Goal: Transaction & Acquisition: Obtain resource

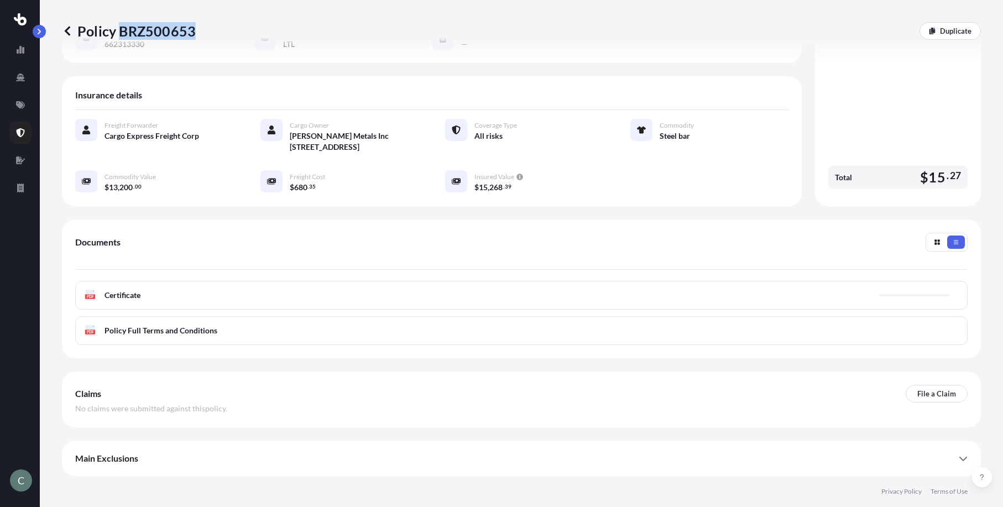
scroll to position [158, 0]
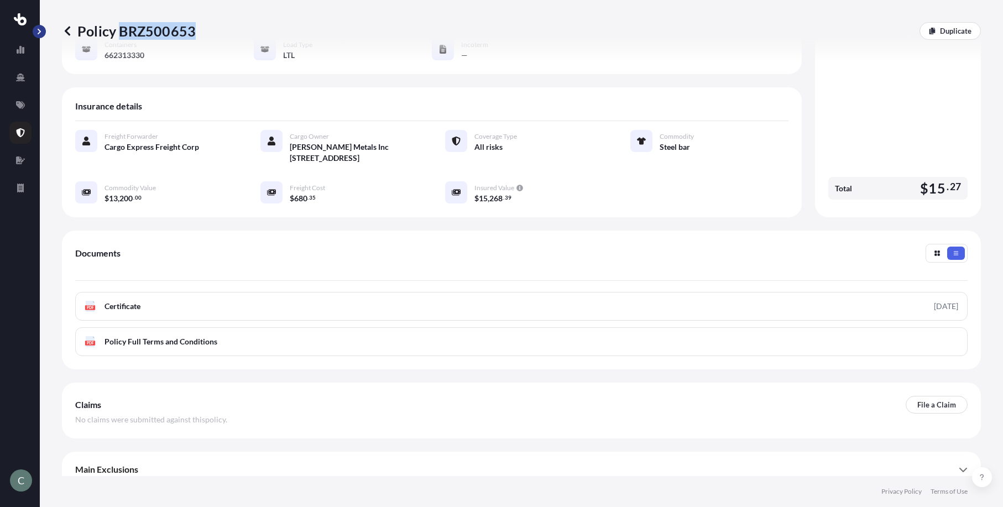
click at [35, 28] on button "button" at bounding box center [39, 31] width 13 height 13
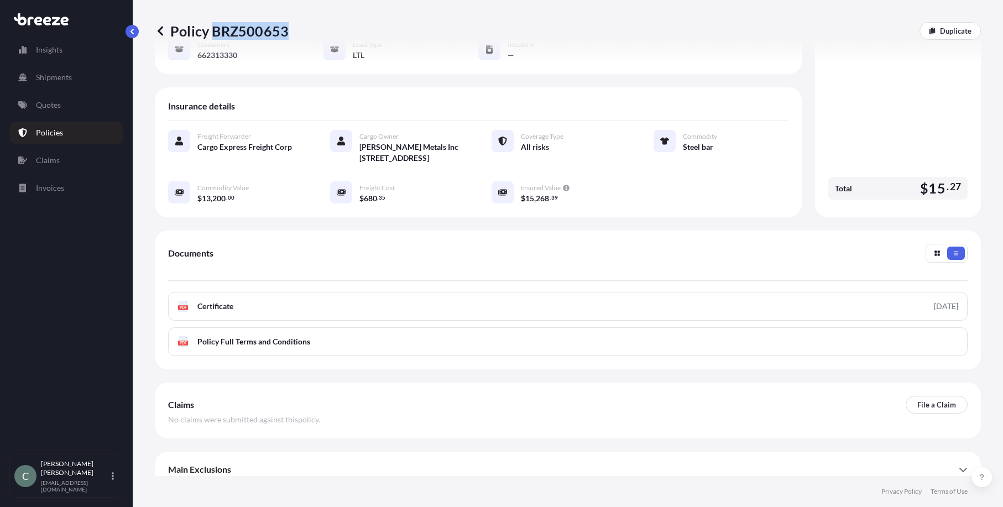
scroll to position [169, 0]
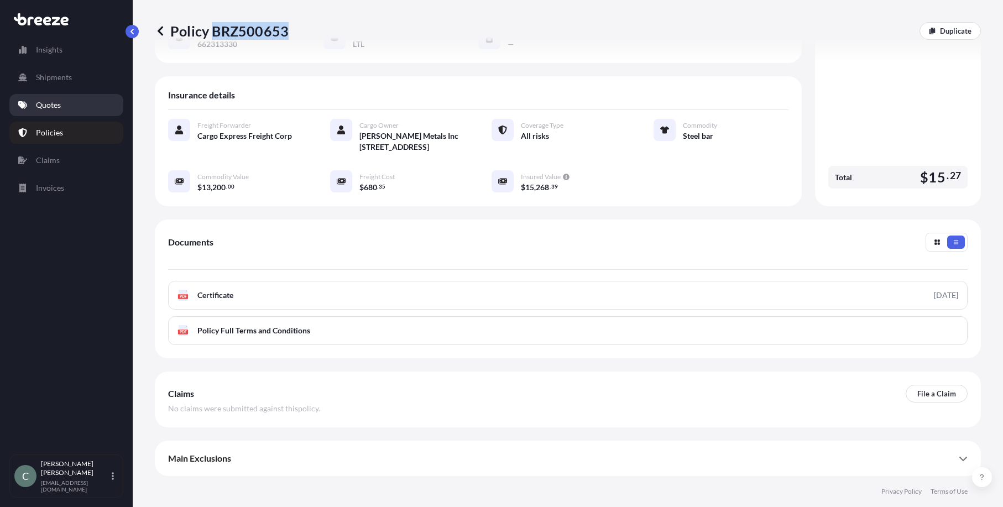
click at [46, 103] on p "Quotes" at bounding box center [48, 105] width 25 height 11
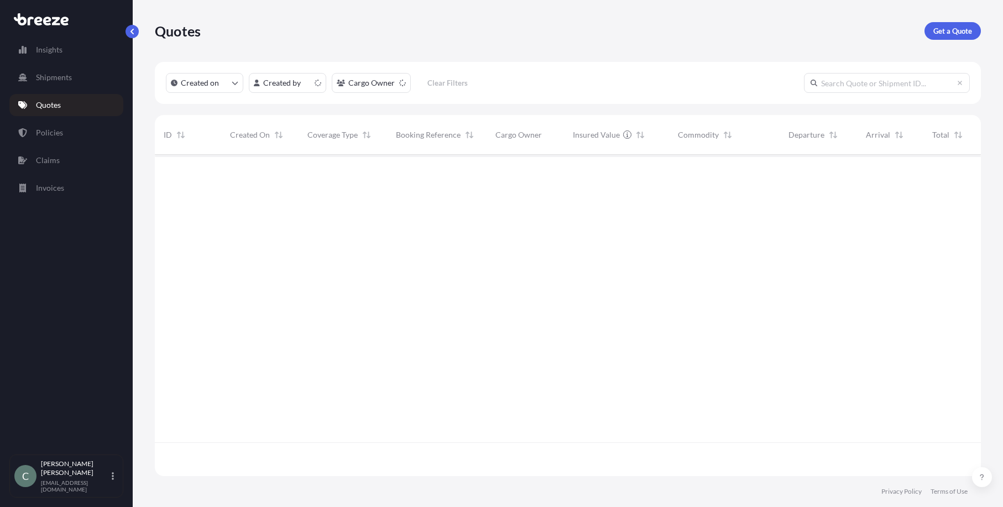
scroll to position [319, 818]
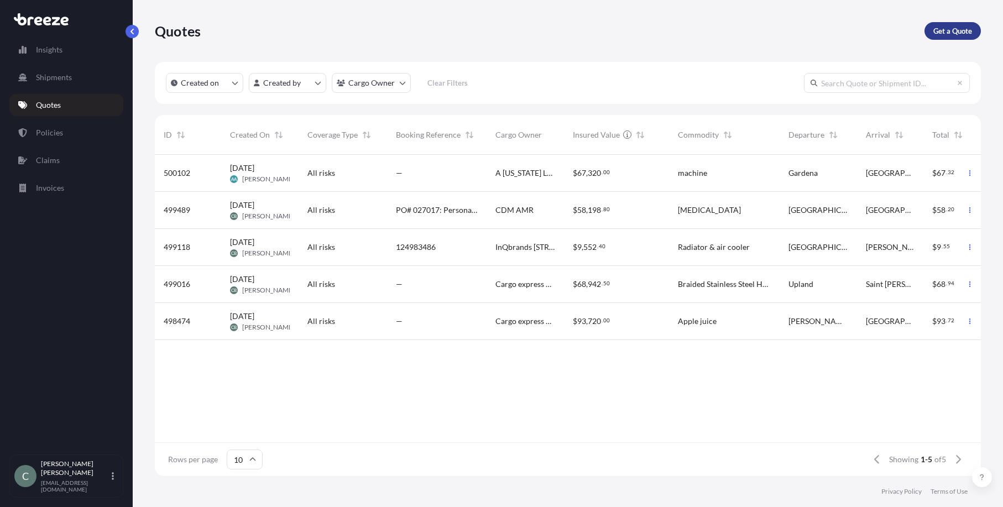
click at [967, 32] on p "Get a Quote" at bounding box center [952, 30] width 39 height 11
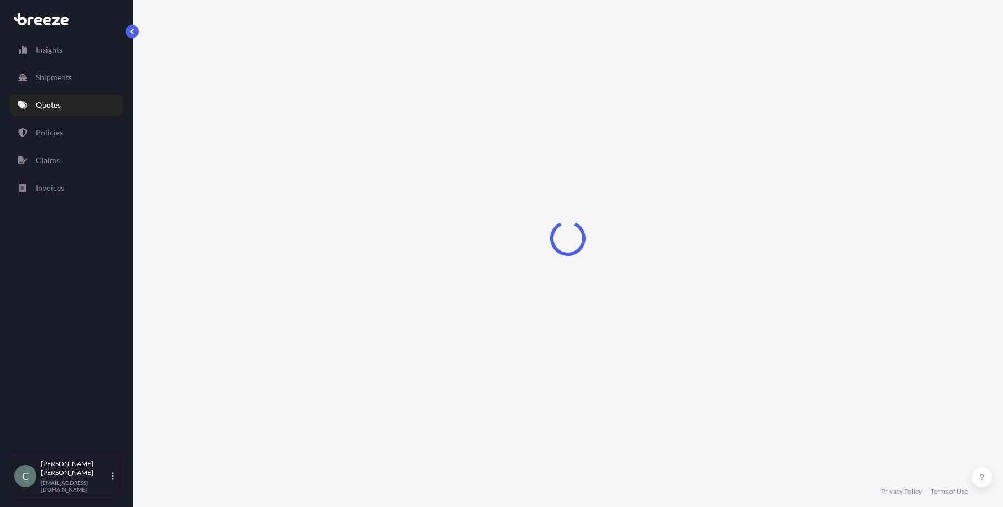
select select "Sea"
select select "1"
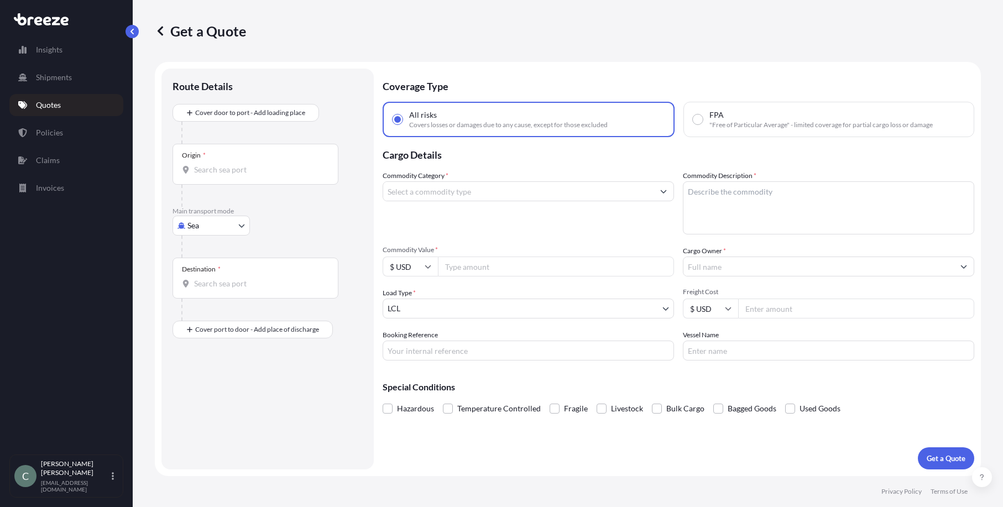
click at [219, 221] on body "Insights Shipments Quotes Policies Claims Invoices C [PERSON_NAME] [EMAIL_ADDRE…" at bounding box center [501, 253] width 1003 height 507
click at [212, 293] on div "Road" at bounding box center [211, 294] width 69 height 20
select select "Road"
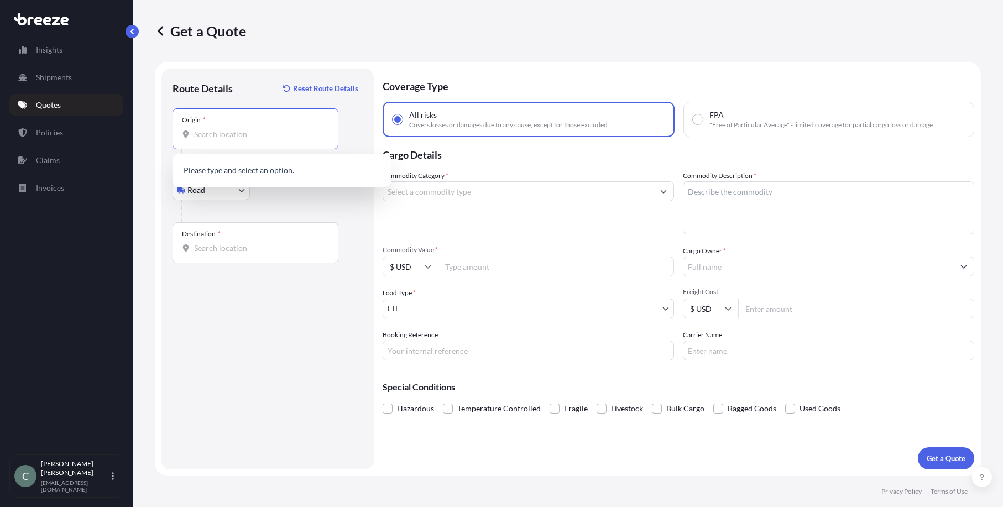
click at [212, 137] on input "Origin *" at bounding box center [259, 134] width 130 height 11
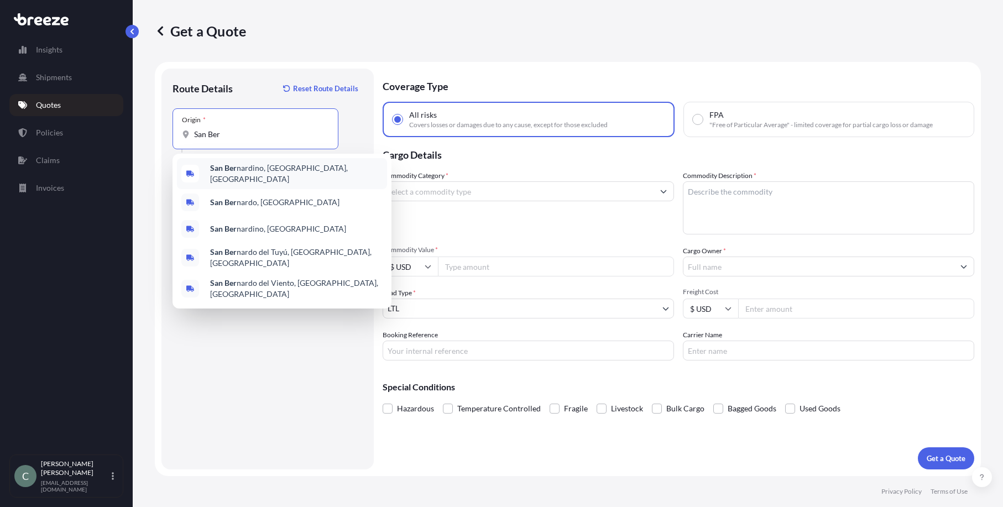
click at [254, 173] on span "San Ber nardino, [GEOGRAPHIC_DATA], [GEOGRAPHIC_DATA]" at bounding box center [296, 174] width 173 height 22
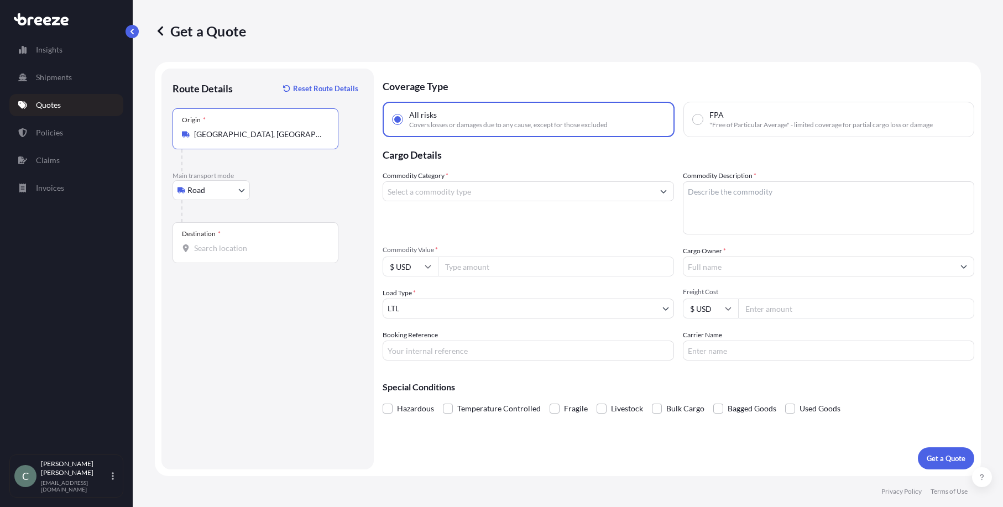
drag, startPoint x: 288, startPoint y: 137, endPoint x: 186, endPoint y: 126, distance: 101.8
click at [185, 122] on div "Origin * [GEOGRAPHIC_DATA], [GEOGRAPHIC_DATA], [GEOGRAPHIC_DATA]" at bounding box center [256, 128] width 166 height 41
type input "[GEOGRAPHIC_DATA], [GEOGRAPHIC_DATA], [GEOGRAPHIC_DATA]"
click at [222, 248] on input "Destination *" at bounding box center [259, 248] width 130 height 11
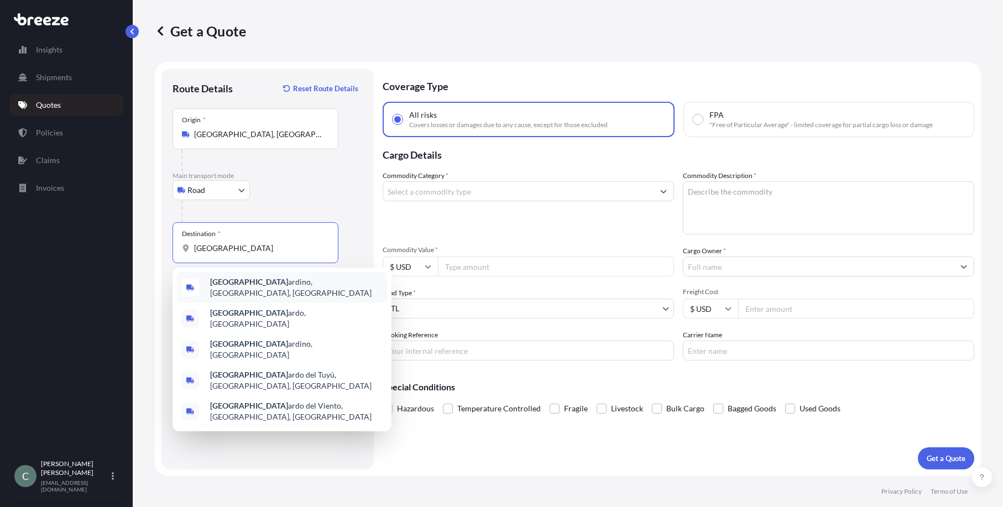
click at [258, 284] on span "[GEOGRAPHIC_DATA][PERSON_NAME], [GEOGRAPHIC_DATA], [GEOGRAPHIC_DATA]" at bounding box center [296, 287] width 173 height 22
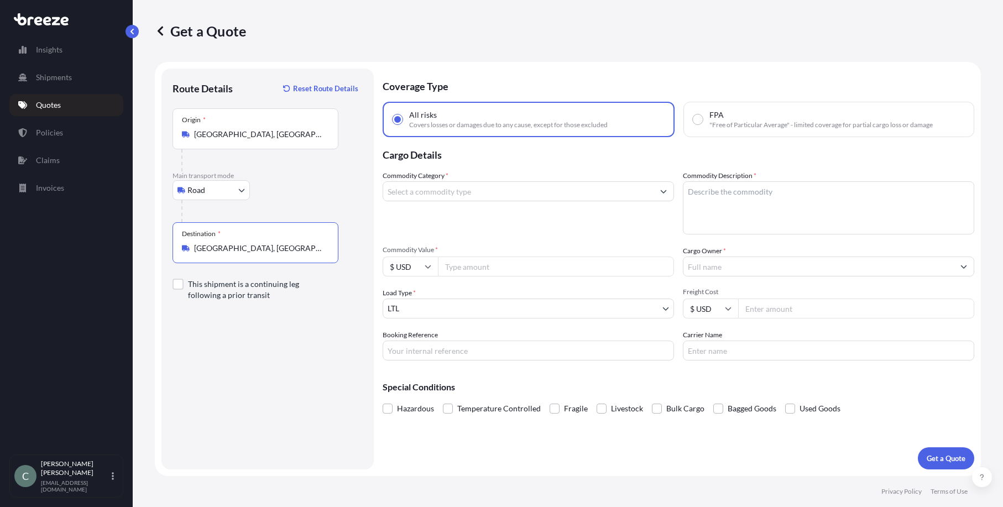
type input "[GEOGRAPHIC_DATA], [GEOGRAPHIC_DATA], [GEOGRAPHIC_DATA]"
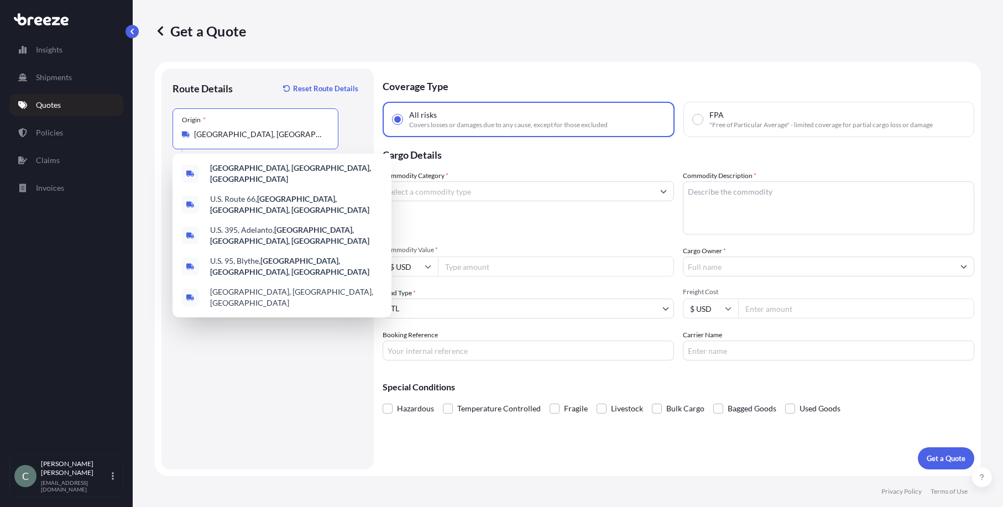
drag, startPoint x: 286, startPoint y: 139, endPoint x: 159, endPoint y: 126, distance: 127.3
click at [159, 126] on form "Route Details Reset Route Details Place of loading Road Road Rail Origin * [GEO…" at bounding box center [568, 269] width 826 height 414
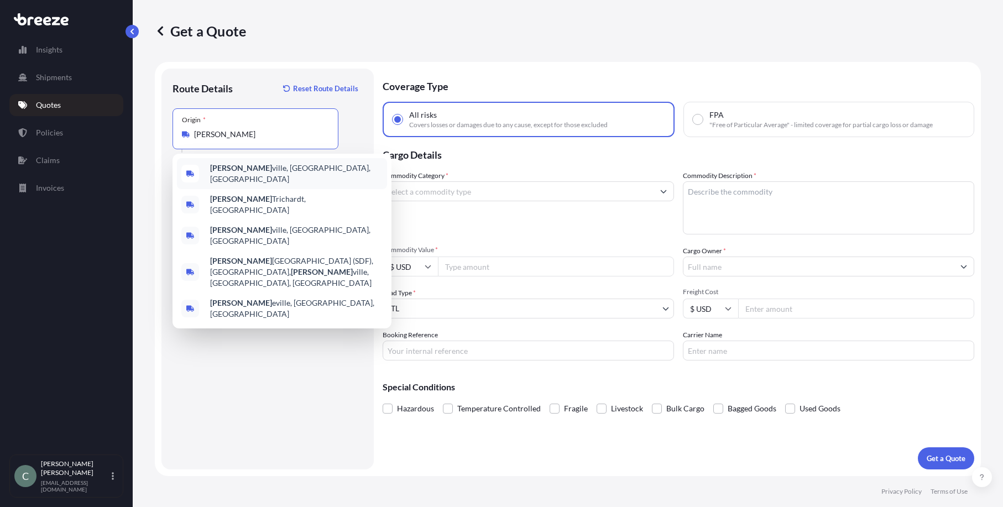
click at [241, 174] on span "Louis ville, [GEOGRAPHIC_DATA], [GEOGRAPHIC_DATA]" at bounding box center [296, 174] width 173 height 22
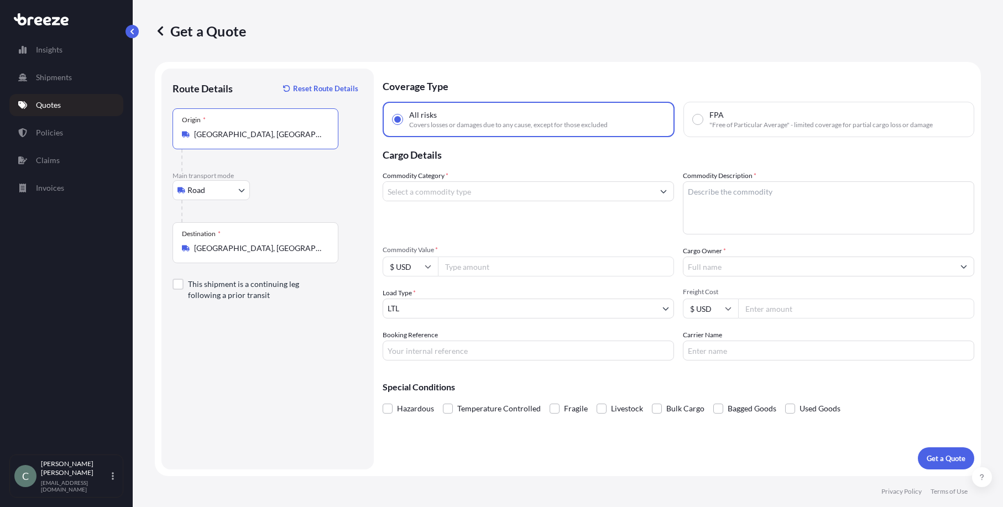
type input "[GEOGRAPHIC_DATA], [GEOGRAPHIC_DATA], [GEOGRAPHIC_DATA]"
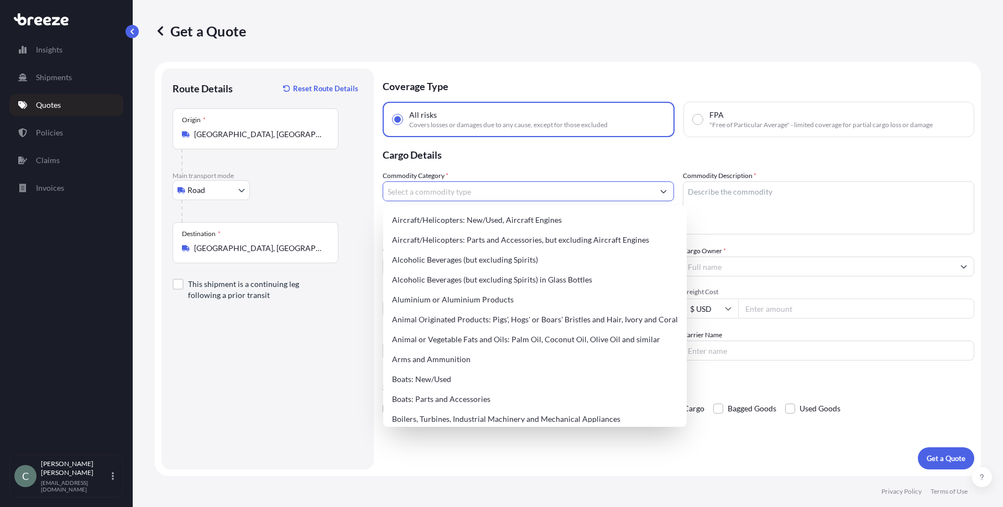
click at [551, 194] on input "Commodity Category *" at bounding box center [518, 191] width 270 height 20
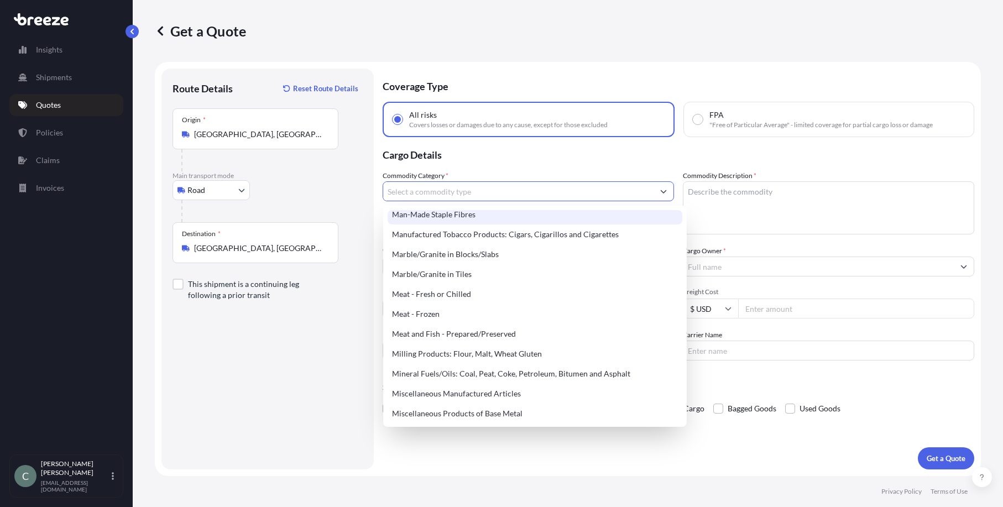
scroll to position [1438, 0]
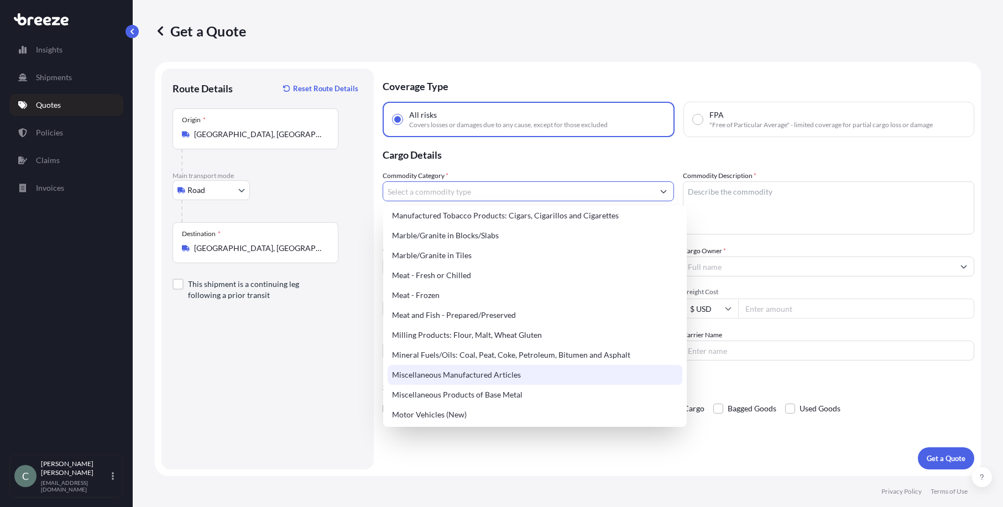
click at [509, 370] on div "Miscellaneous Manufactured Articles" at bounding box center [535, 375] width 295 height 20
type input "Miscellaneous Manufactured Articles"
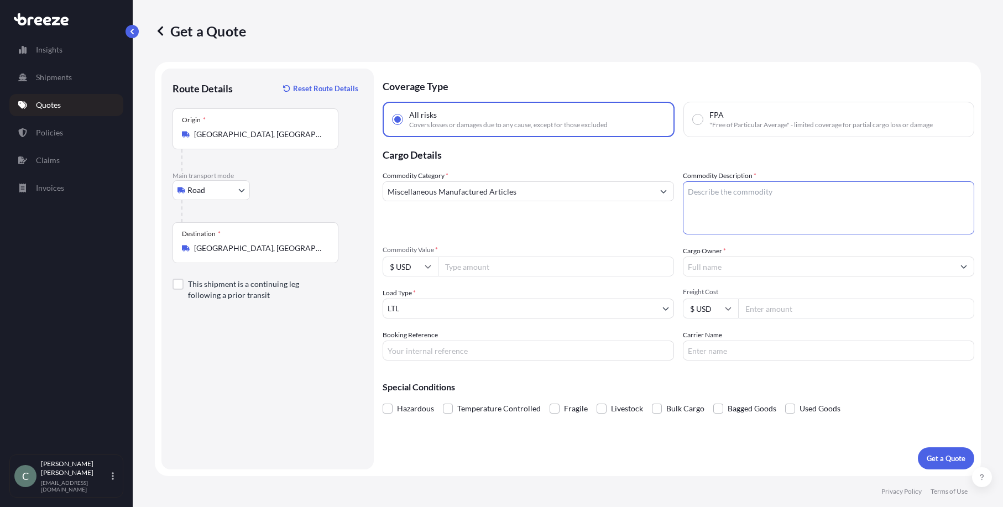
click at [703, 213] on textarea "Commodity Description *" at bounding box center [828, 207] width 291 height 53
type textarea "wall paper"
click at [453, 270] on input "Commodity Value *" at bounding box center [556, 267] width 236 height 20
type input "30000"
click at [572, 286] on div "Commodity Category * Miscellaneous Manufactured Articles Commodity Description …" at bounding box center [679, 265] width 592 height 190
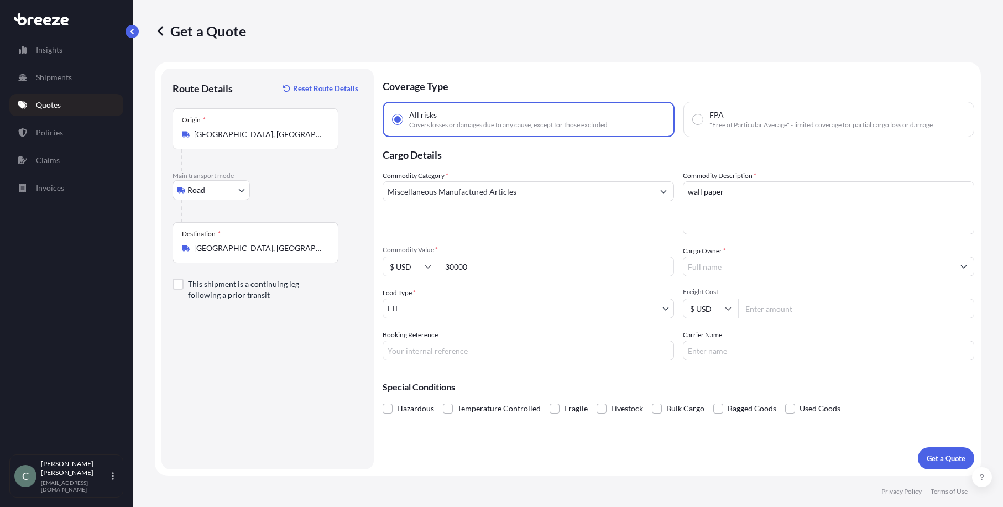
click at [704, 267] on input "Cargo Owner *" at bounding box center [818, 267] width 270 height 20
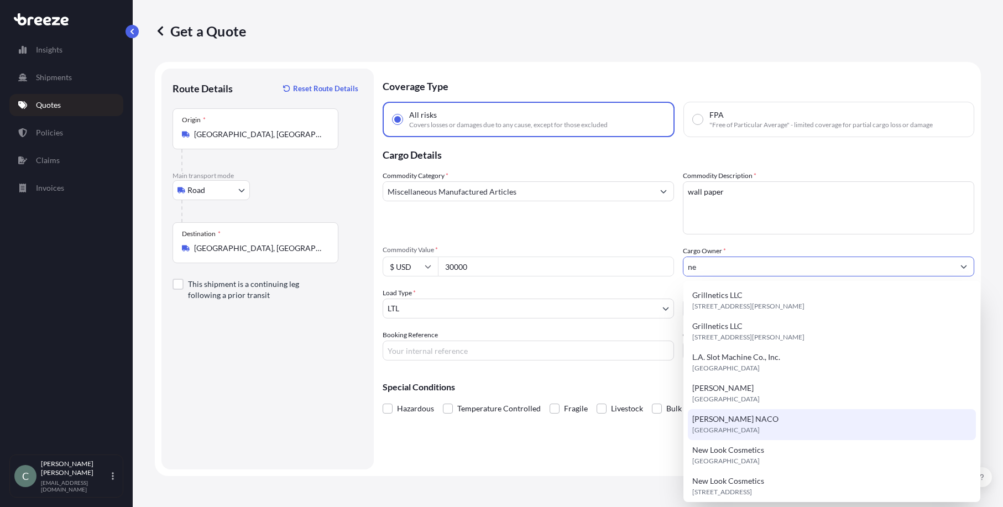
click at [749, 422] on span "[PERSON_NAME] NACO" at bounding box center [735, 419] width 86 height 11
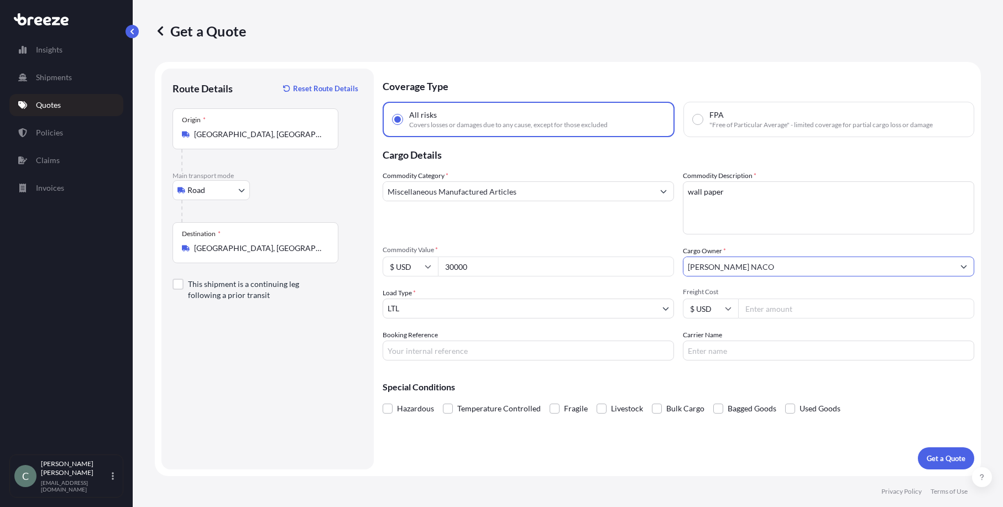
type input "[PERSON_NAME] NACO"
click at [757, 311] on input "Freight Cost" at bounding box center [856, 309] width 236 height 20
click at [769, 314] on input "Freight Cost" at bounding box center [856, 309] width 236 height 20
type input "1300"
click at [937, 461] on p "Get a Quote" at bounding box center [946, 458] width 39 height 11
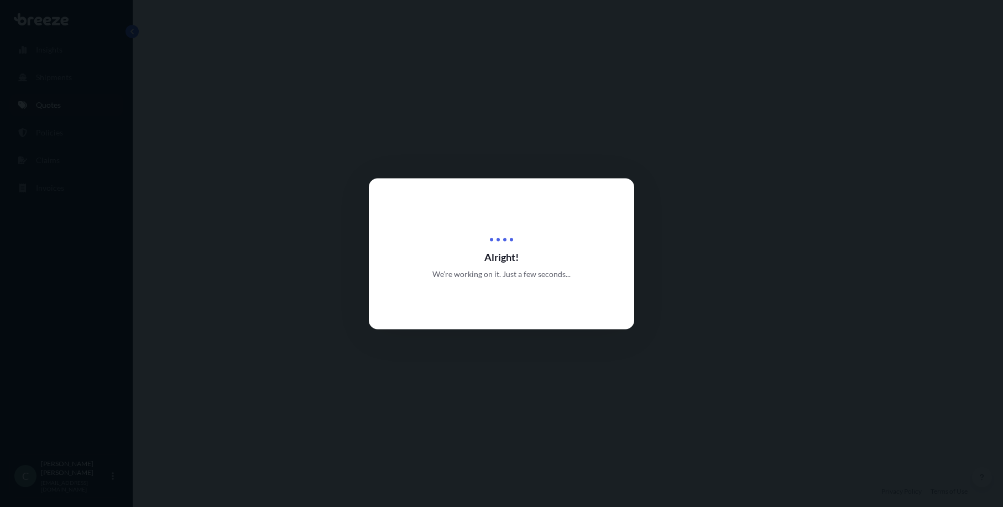
select select "Road"
select select "1"
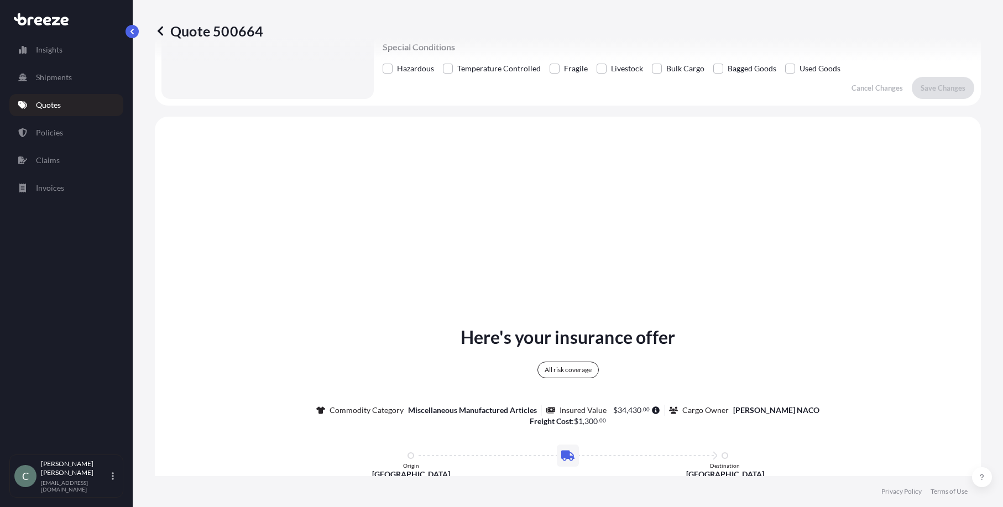
scroll to position [401, 0]
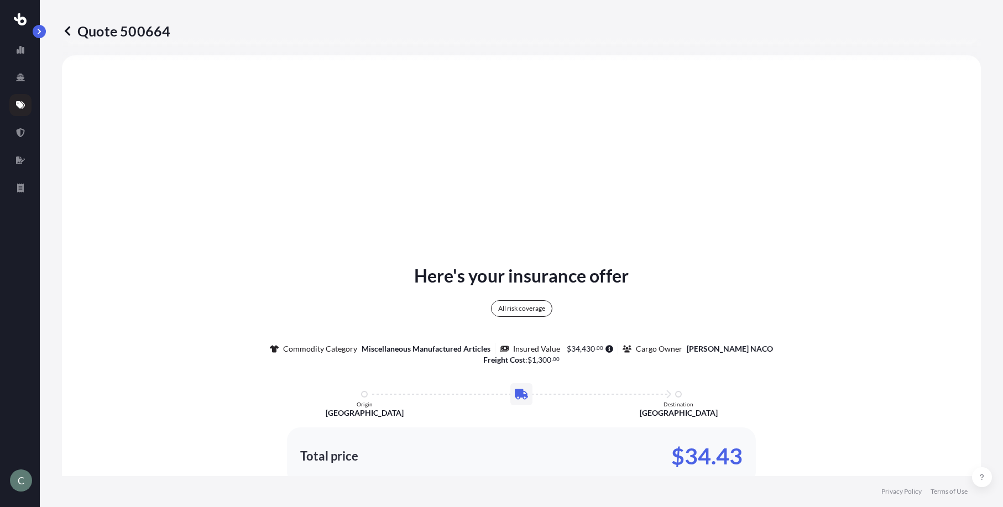
click at [32, 28] on div "C" at bounding box center [20, 253] width 40 height 507
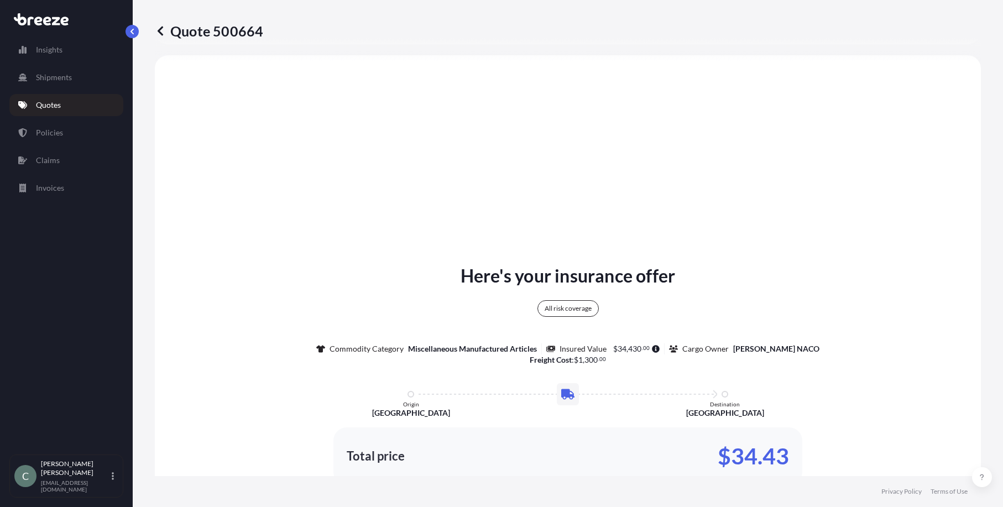
click at [88, 254] on div "Insights Shipments Quotes Policies Claims Invoices" at bounding box center [66, 242] width 114 height 426
